Goal: Transaction & Acquisition: Download file/media

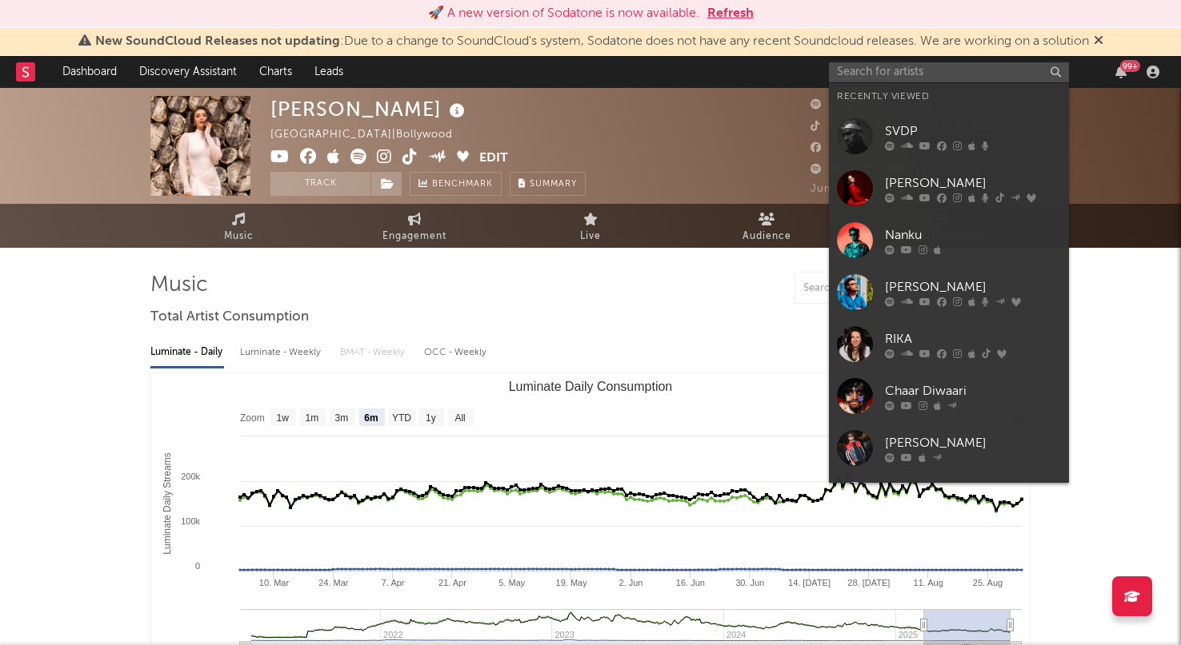
select select "6m"
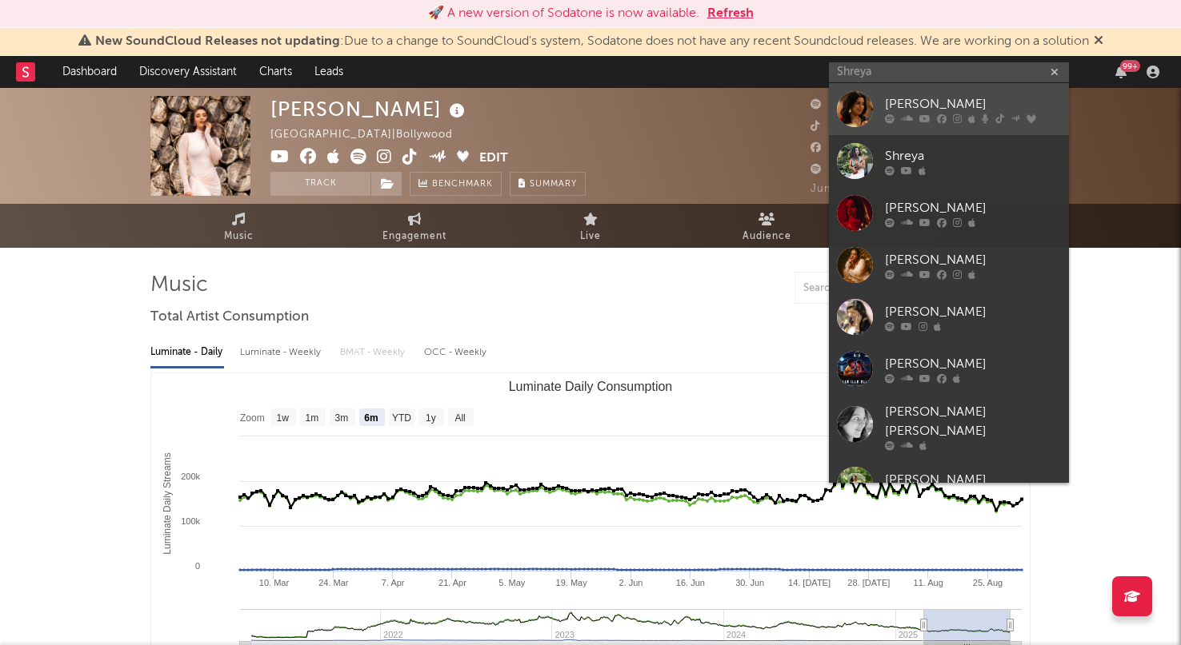
type input "Shreya"
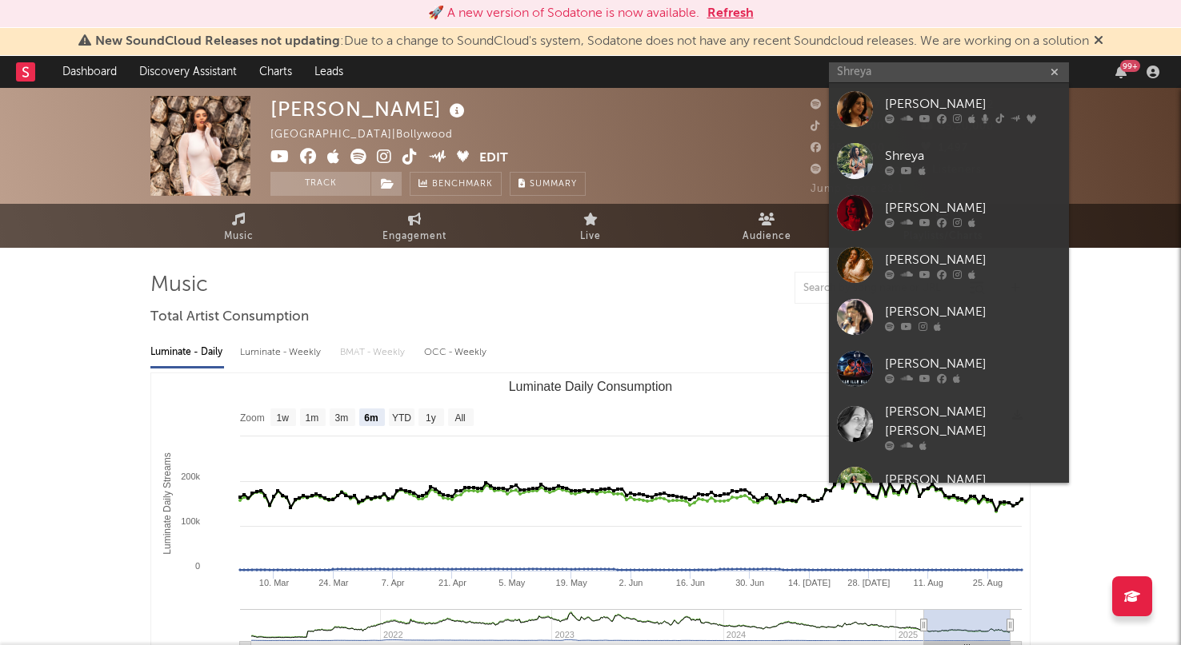
click at [942, 101] on div "[PERSON_NAME]" at bounding box center [973, 103] width 176 height 19
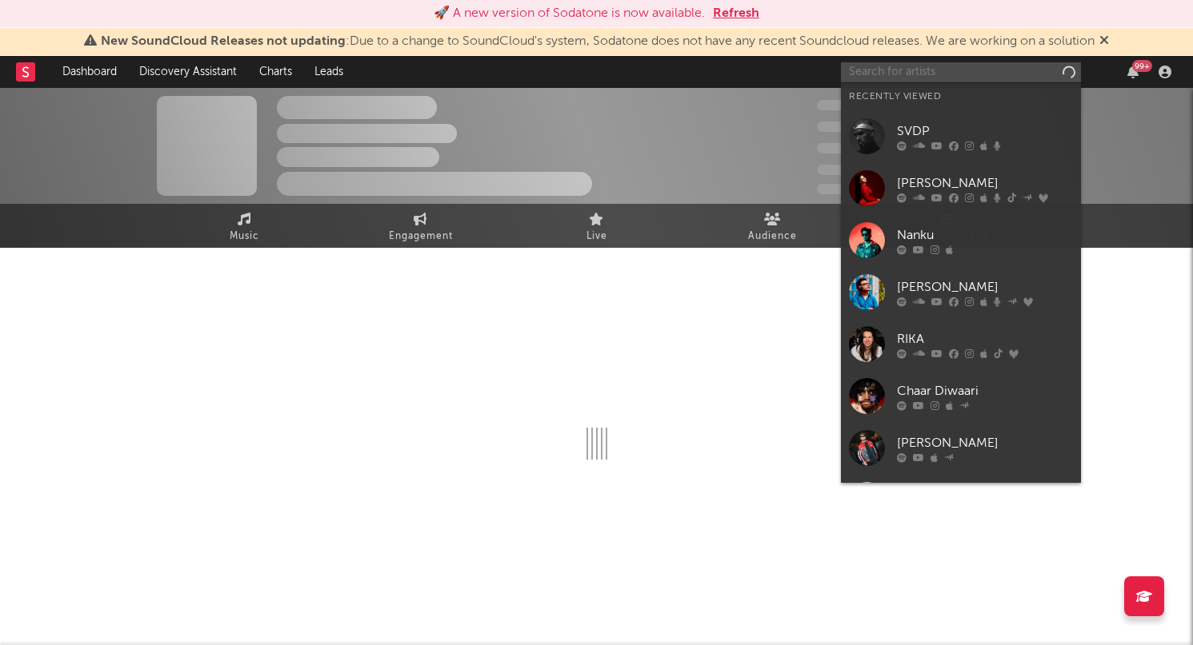
click at [897, 70] on input "text" at bounding box center [961, 72] width 240 height 20
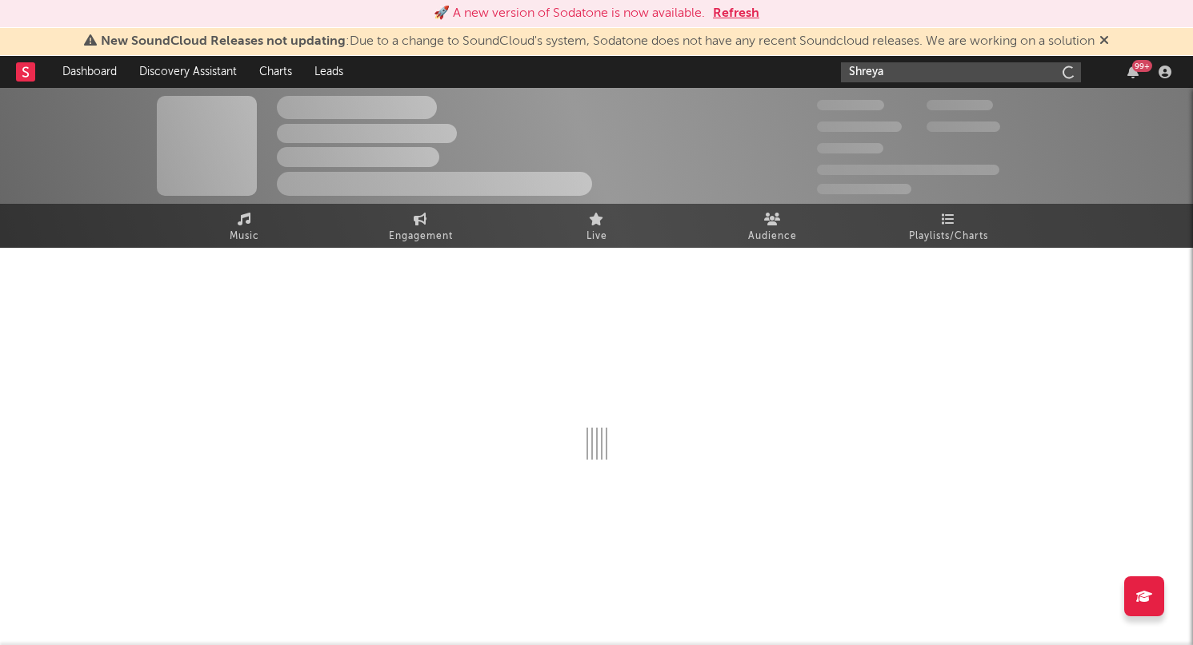
type input "[PERSON_NAME]"
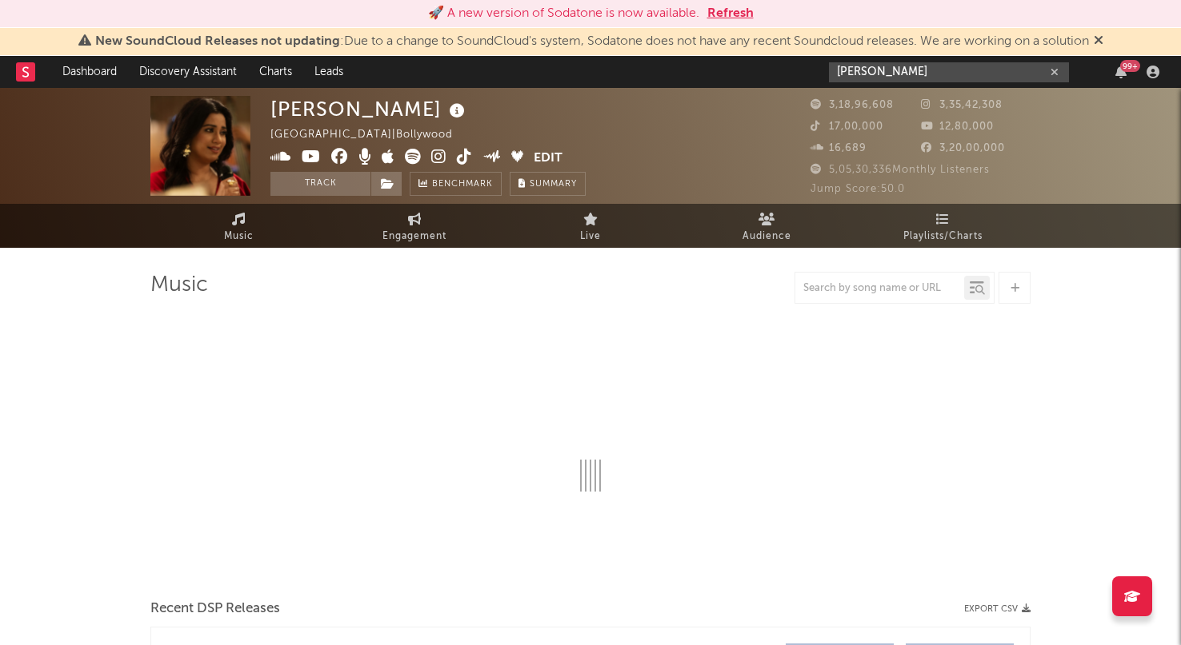
click at [939, 74] on input "[PERSON_NAME]" at bounding box center [949, 72] width 240 height 20
click at [894, 71] on input "[PERSON_NAME]" at bounding box center [949, 72] width 240 height 20
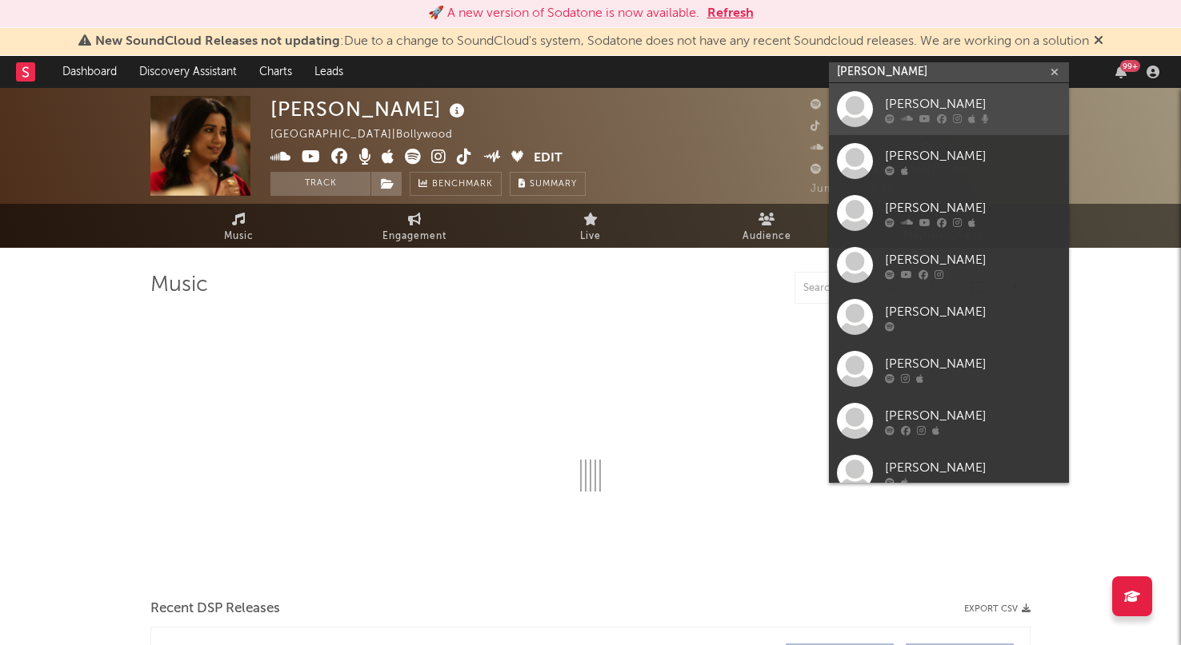
select select "6m"
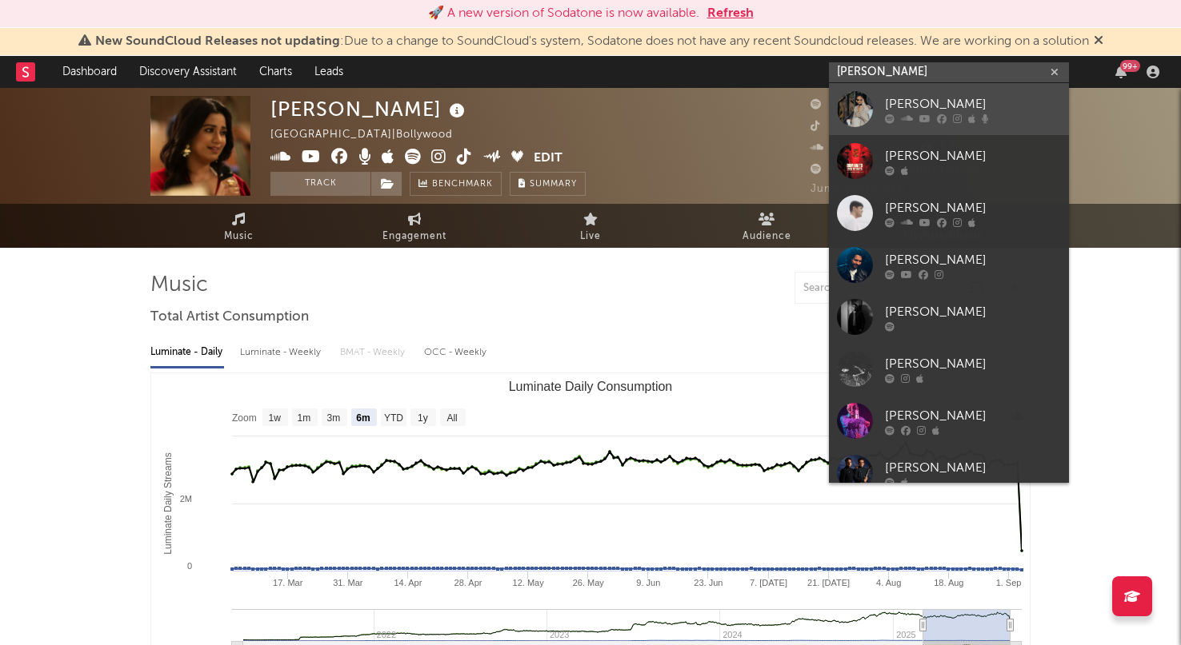
type input "[PERSON_NAME]"
click at [910, 96] on div "[PERSON_NAME]" at bounding box center [973, 103] width 176 height 19
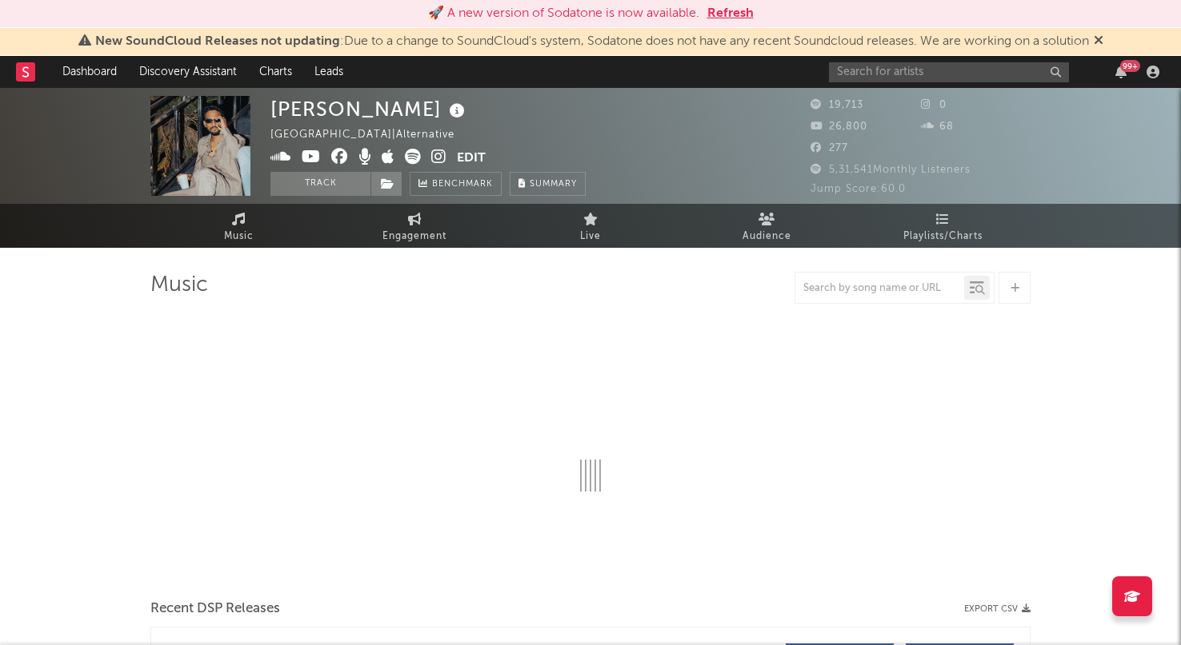
select select "6m"
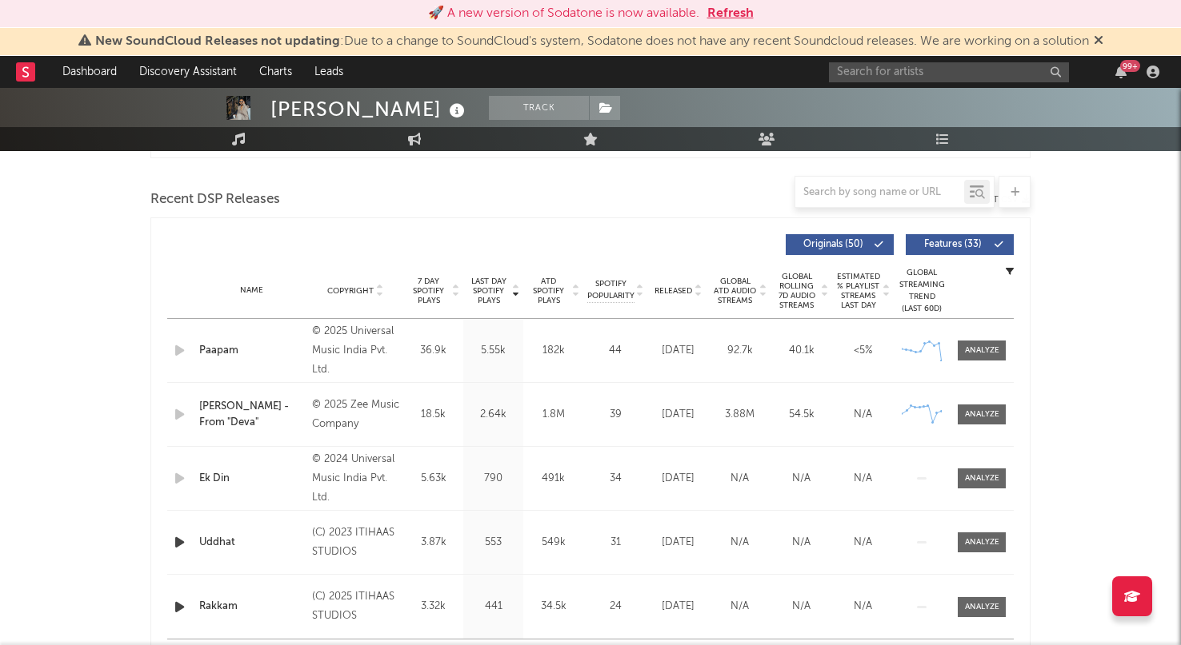
scroll to position [522, 0]
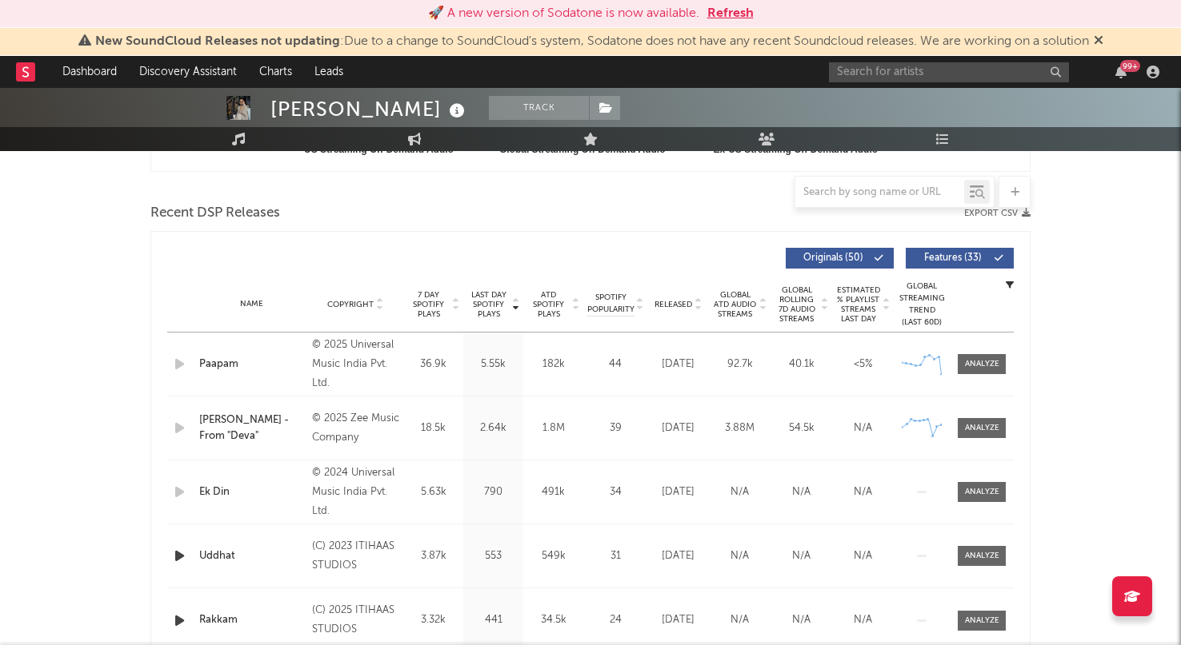
click at [996, 214] on button "Export CSV" at bounding box center [997, 214] width 66 height 10
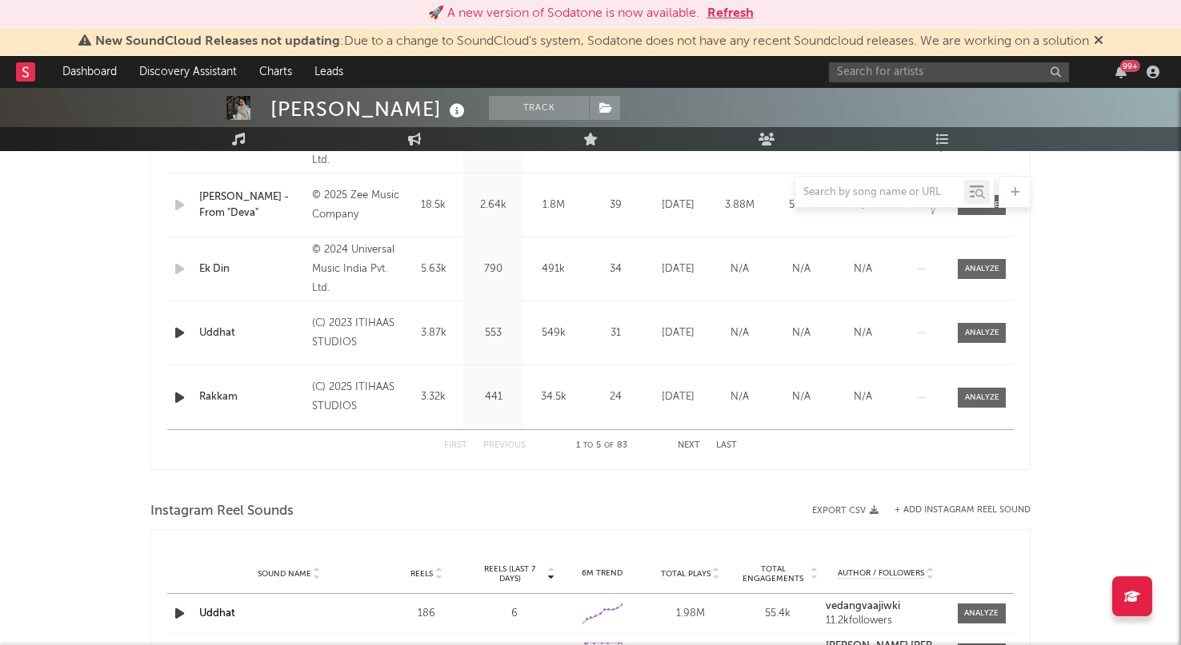
scroll to position [744, 0]
click at [681, 447] on button "Next" at bounding box center [688, 447] width 22 height 9
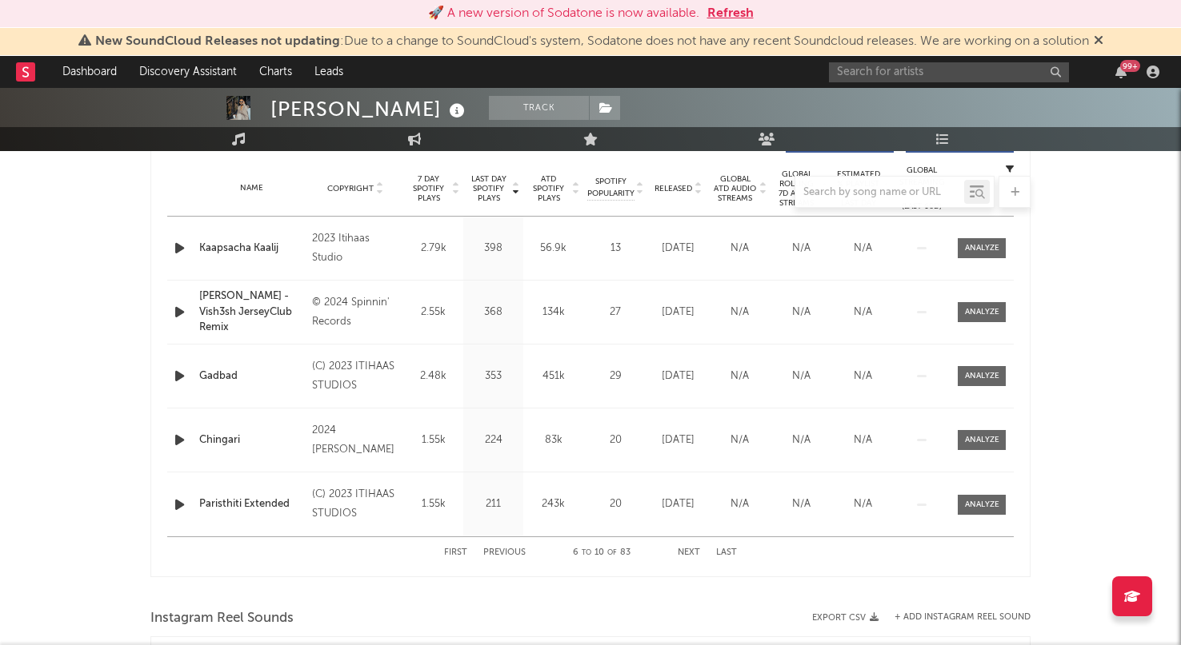
scroll to position [638, 0]
click at [684, 550] on button "Next" at bounding box center [688, 553] width 22 height 9
click at [680, 557] on button "Next" at bounding box center [688, 553] width 22 height 9
